Goal: Navigation & Orientation: Find specific page/section

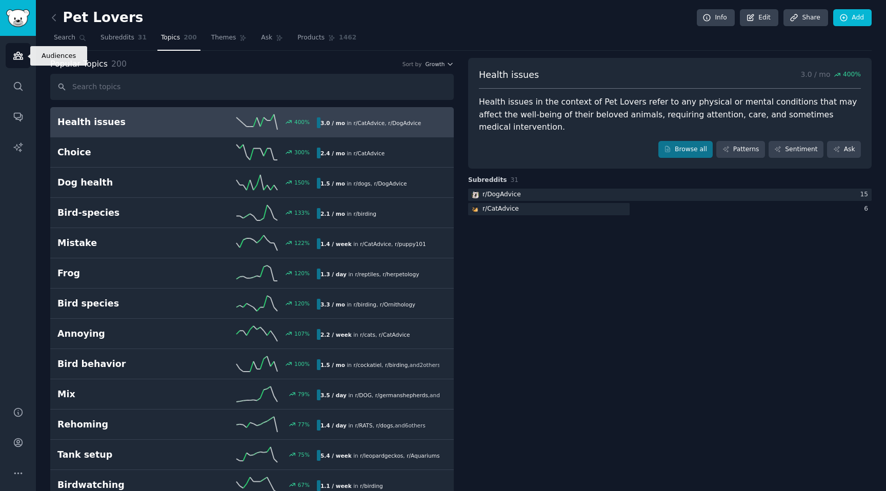
click at [15, 48] on link "Audiences" at bounding box center [18, 55] width 25 height 25
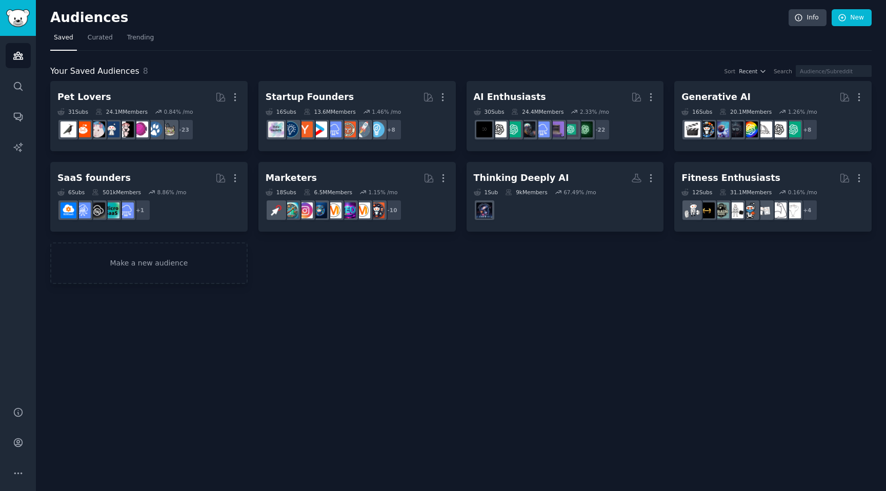
click at [68, 33] on link "Saved" at bounding box center [63, 40] width 27 height 21
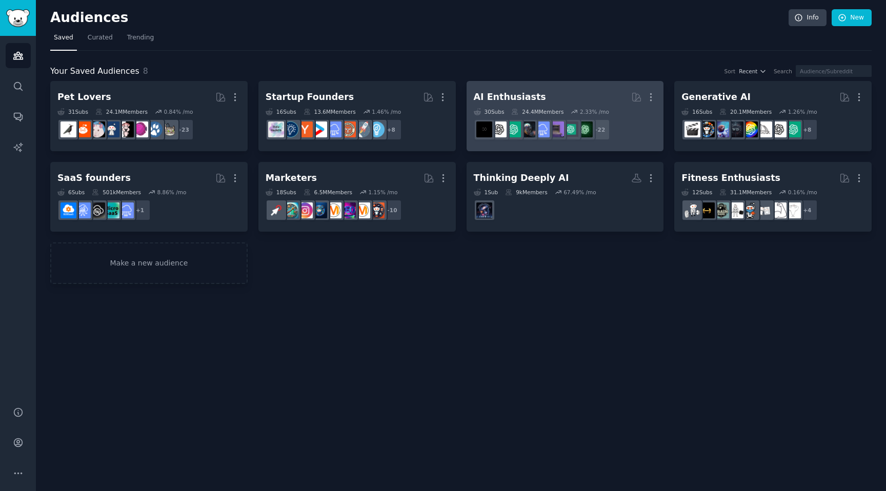
click at [560, 96] on h2 "AI Enthusiasts More" at bounding box center [565, 97] width 183 height 18
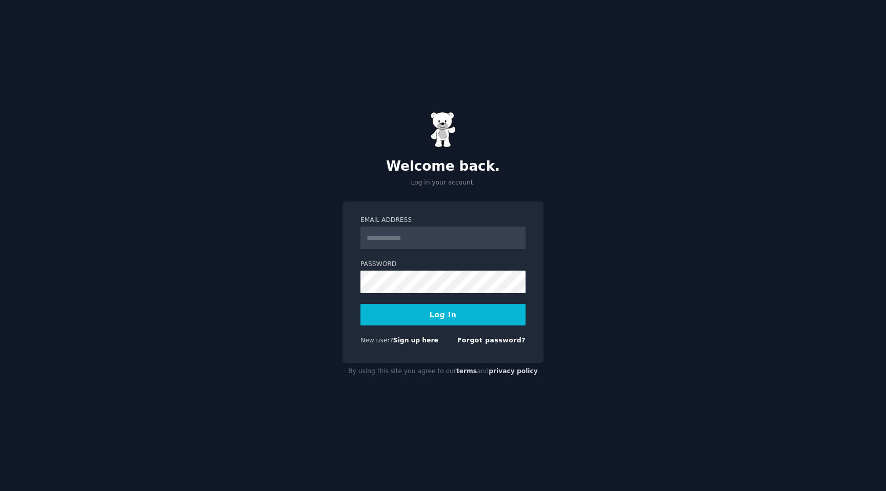
click at [434, 240] on input "Email Address" at bounding box center [442, 238] width 165 height 23
type input "**********"
click at [455, 315] on button "Log In" at bounding box center [442, 315] width 165 height 22
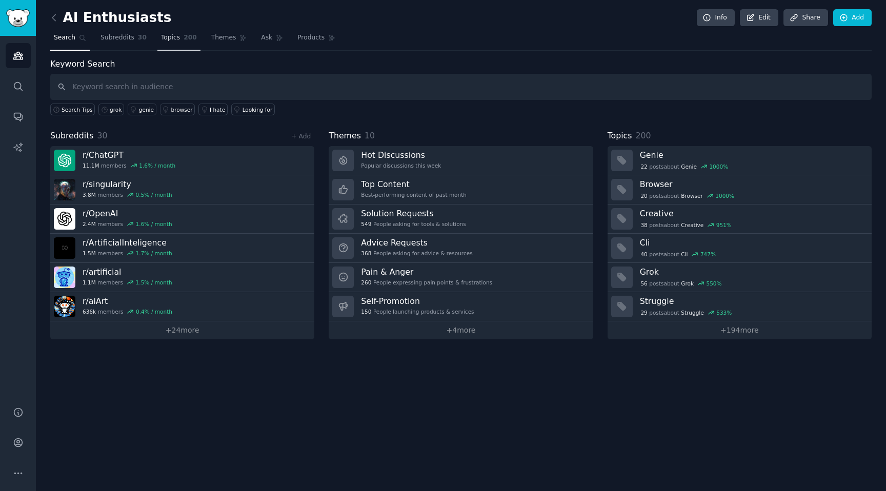
click at [172, 38] on span "Topics" at bounding box center [170, 37] width 19 height 9
